Goal: Task Accomplishment & Management: Manage account settings

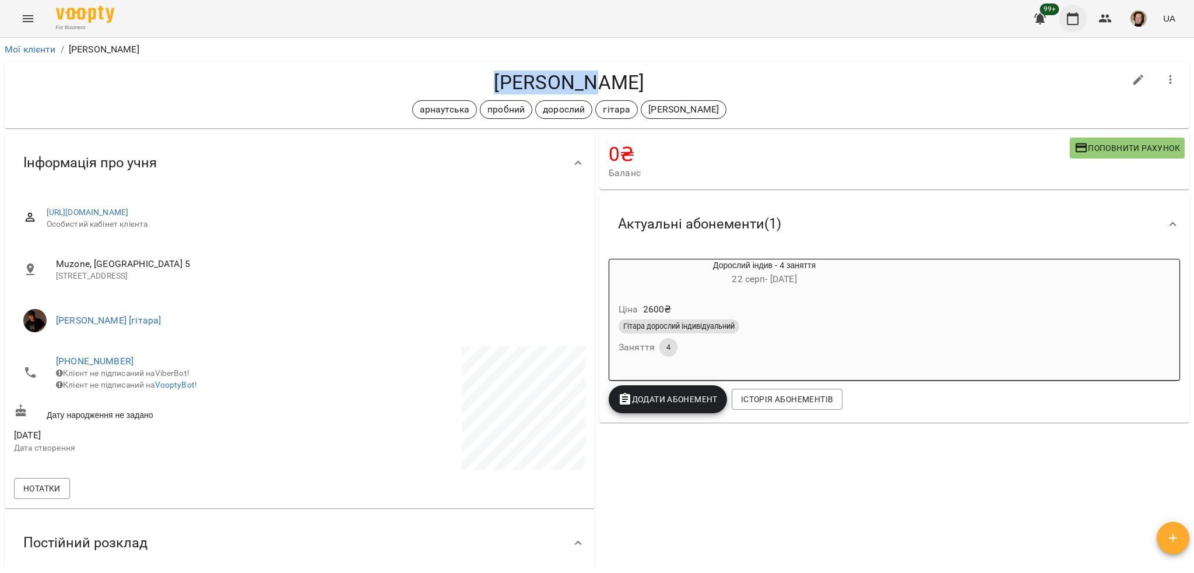
click at [1082, 15] on button "button" at bounding box center [1073, 19] width 28 height 28
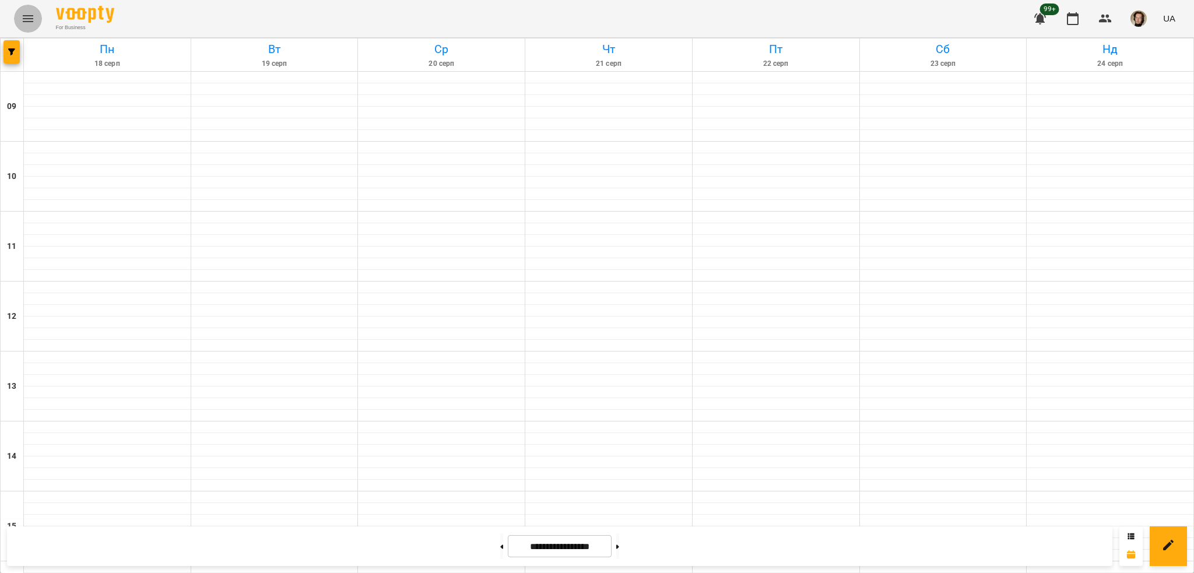
click at [25, 26] on button "Menu" at bounding box center [28, 19] width 28 height 28
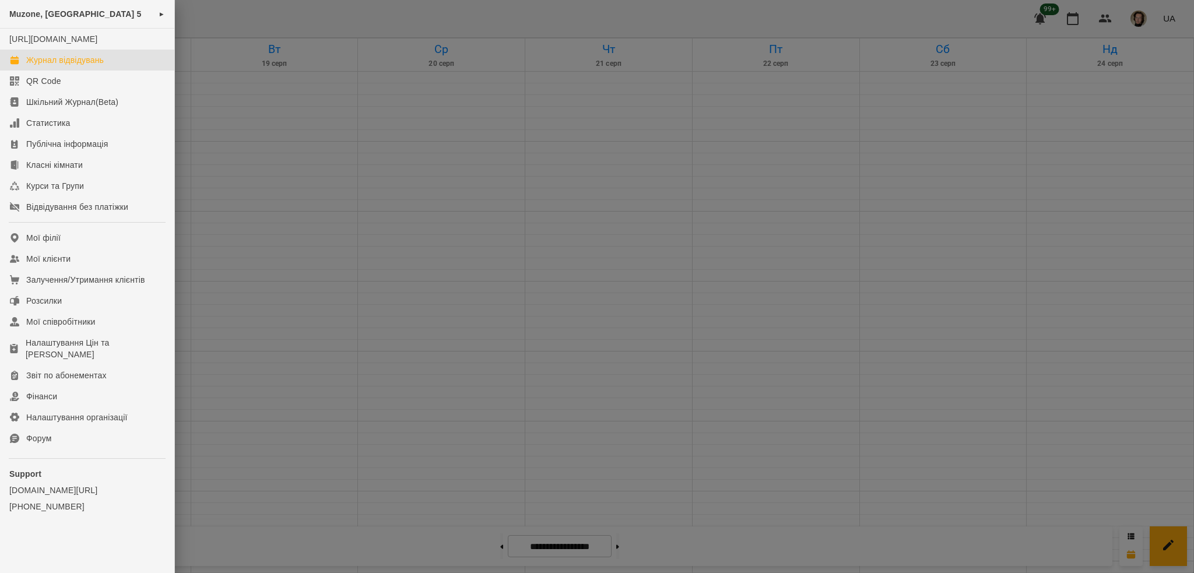
click at [237, 83] on div at bounding box center [597, 286] width 1194 height 573
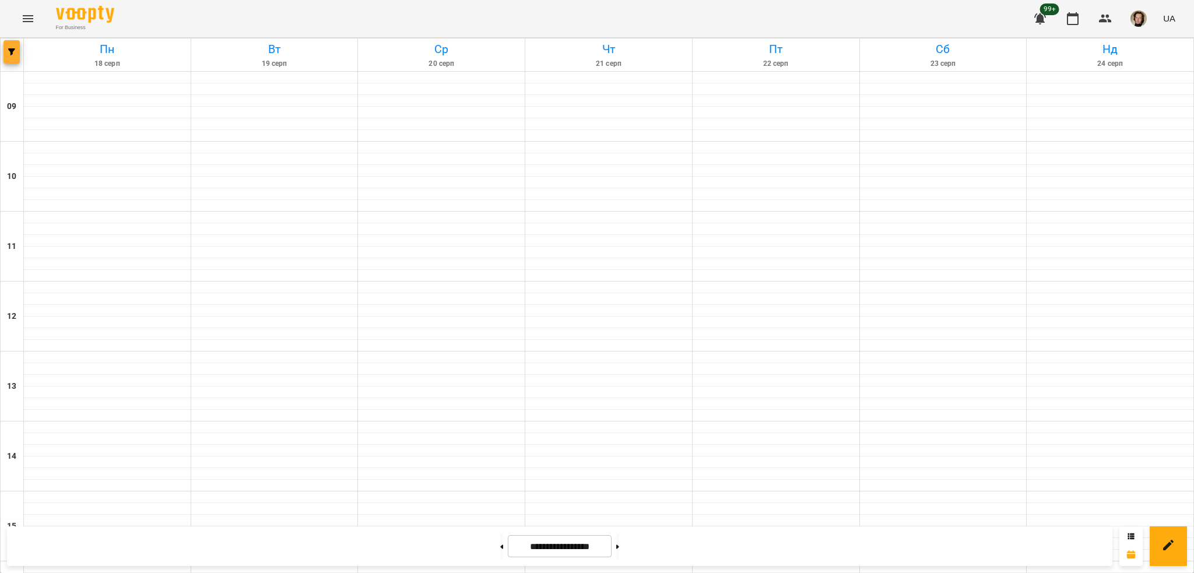
click at [11, 54] on icon "button" at bounding box center [11, 51] width 7 height 7
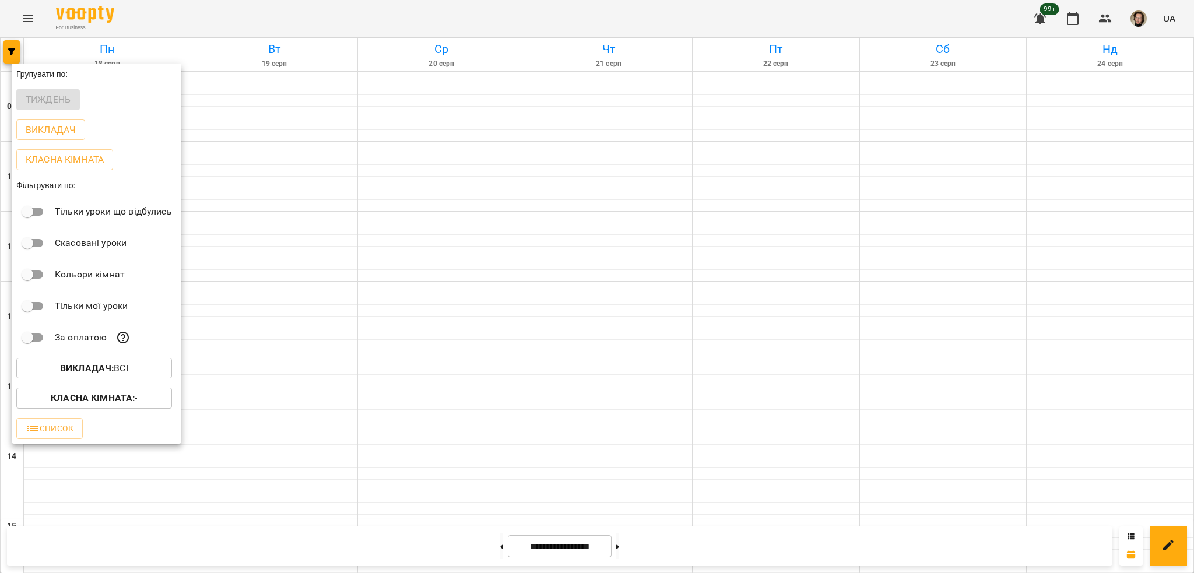
click at [87, 362] on button "Викладач : Всі" at bounding box center [94, 368] width 156 height 21
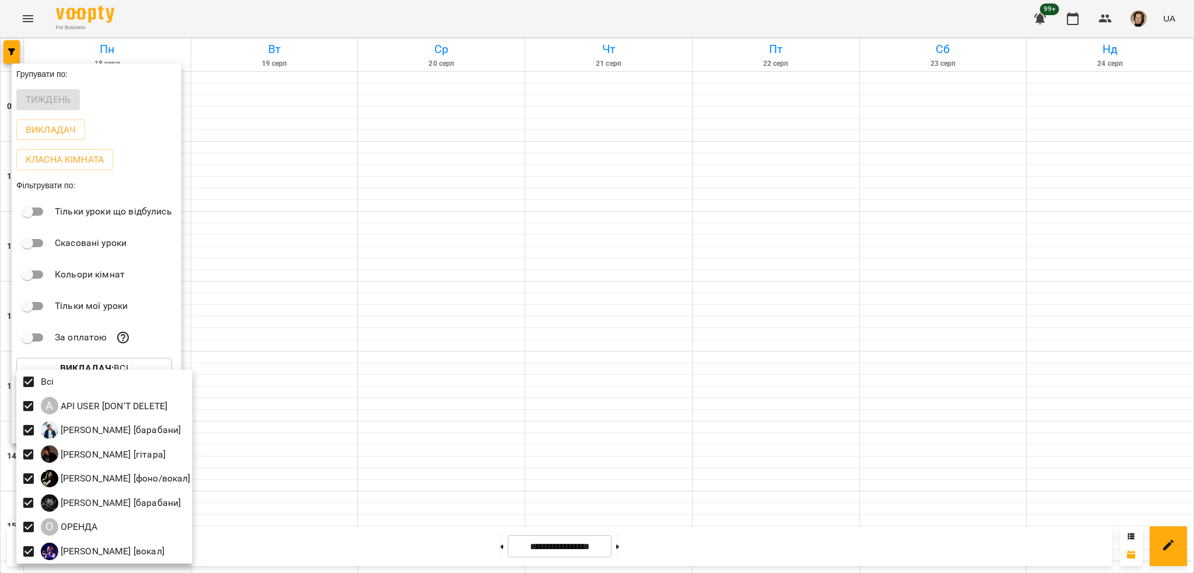
click at [300, 404] on div at bounding box center [597, 286] width 1194 height 573
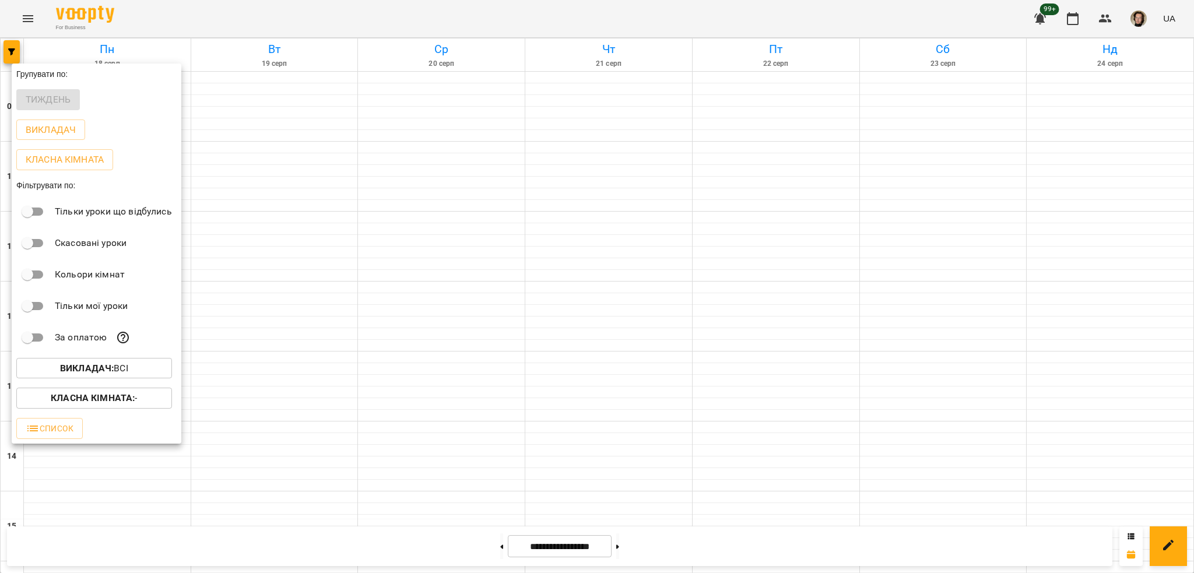
click at [133, 401] on b "Класна кімната :" at bounding box center [93, 397] width 84 height 11
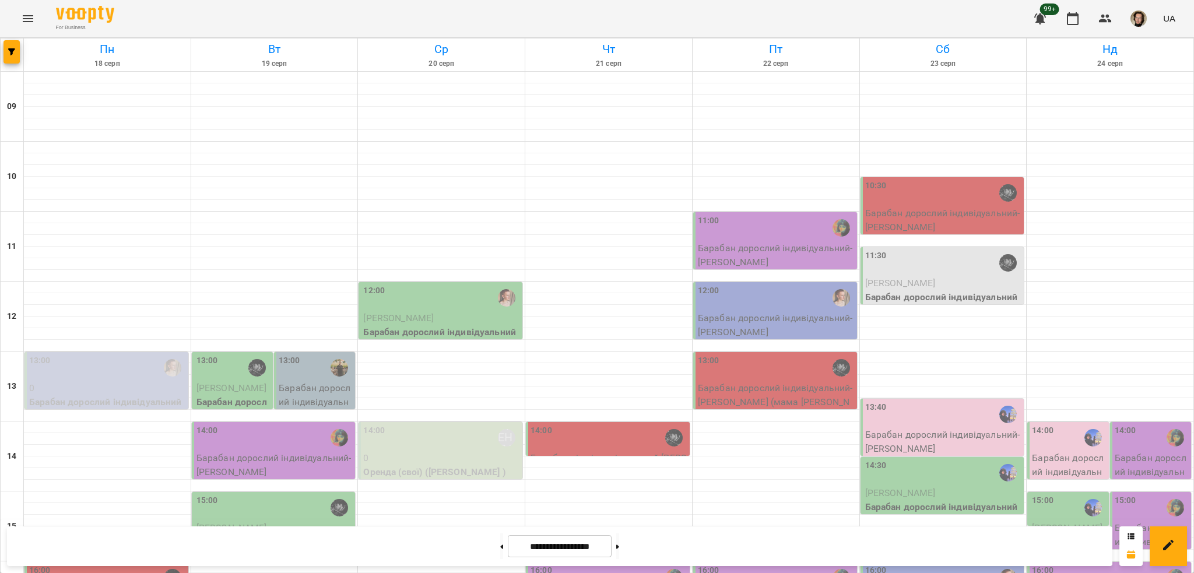
scroll to position [305, 0]
click at [28, 17] on icon "Menu" at bounding box center [28, 19] width 14 height 14
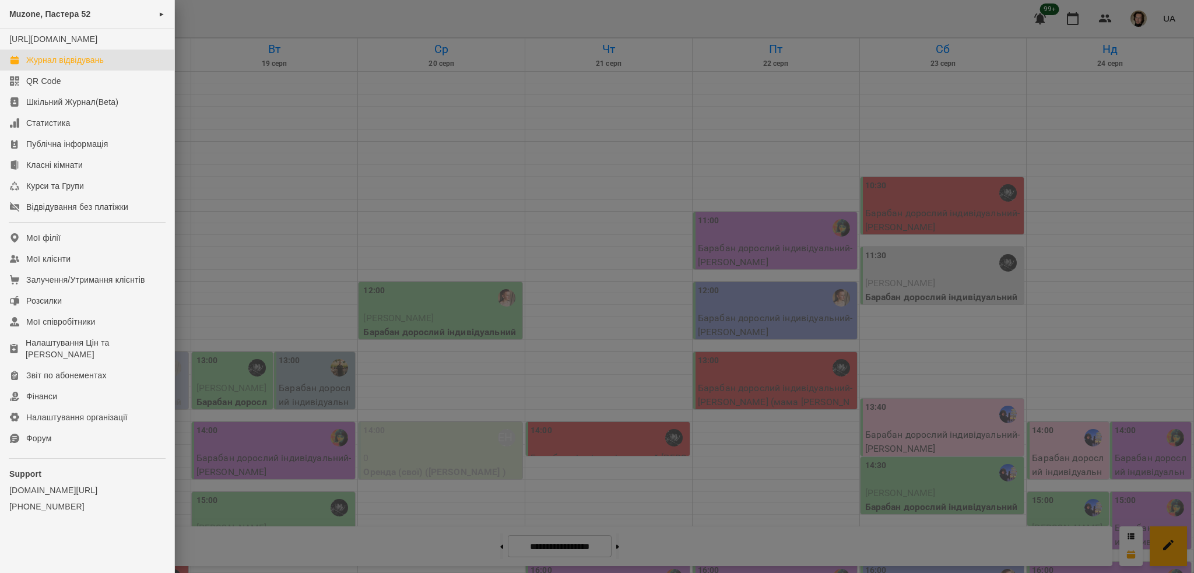
click at [297, 75] on div at bounding box center [597, 286] width 1194 height 573
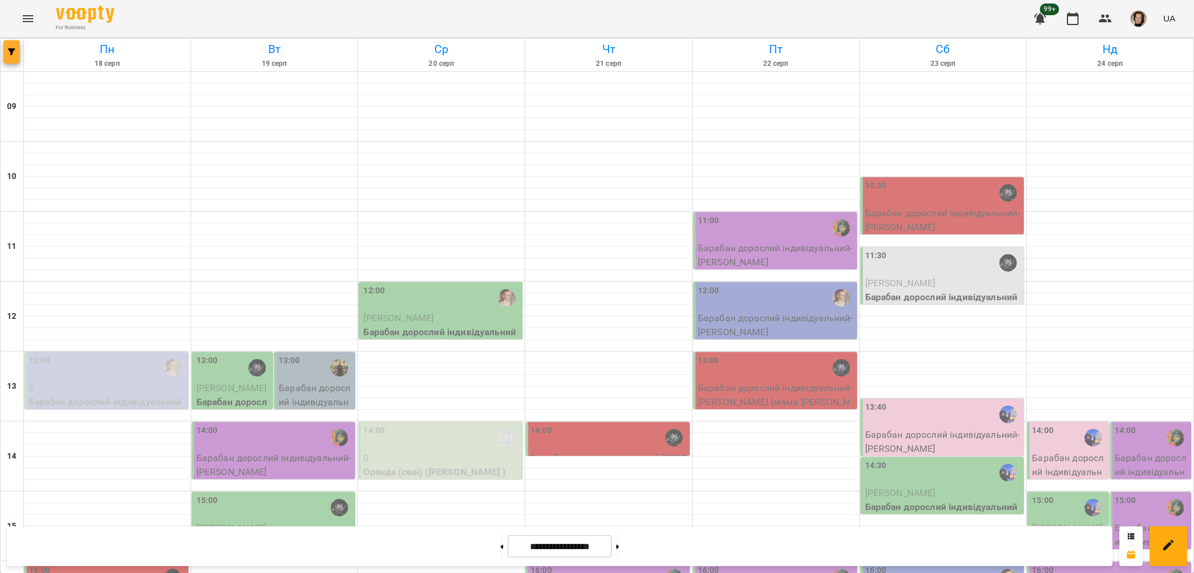
click at [15, 54] on span "button" at bounding box center [11, 51] width 16 height 7
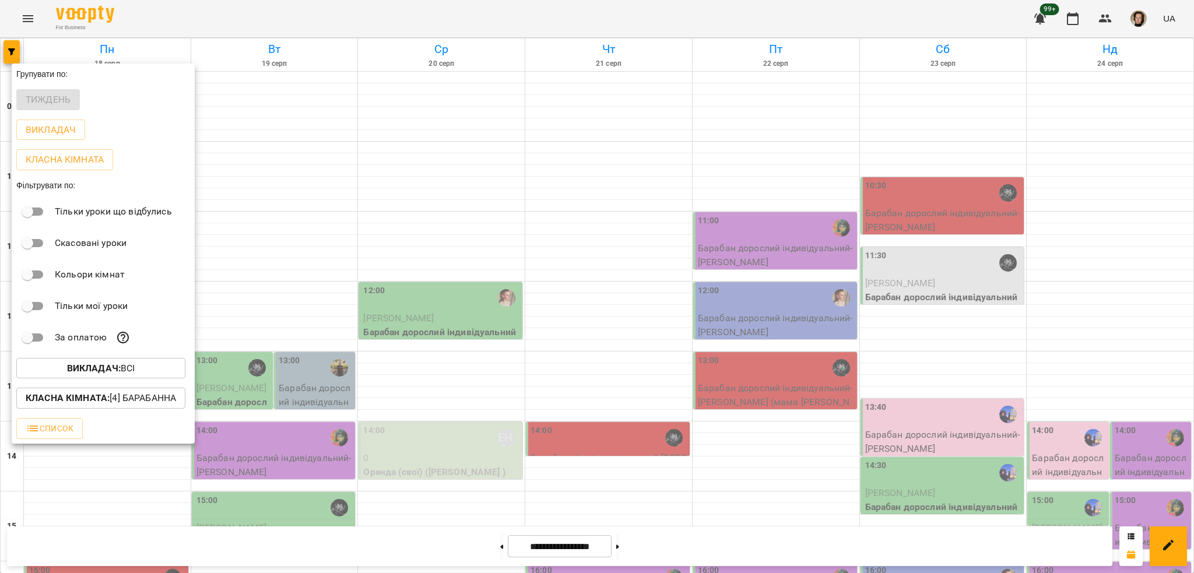
click at [149, 395] on p "Класна кімната : [4] Барабанна" at bounding box center [101, 398] width 150 height 14
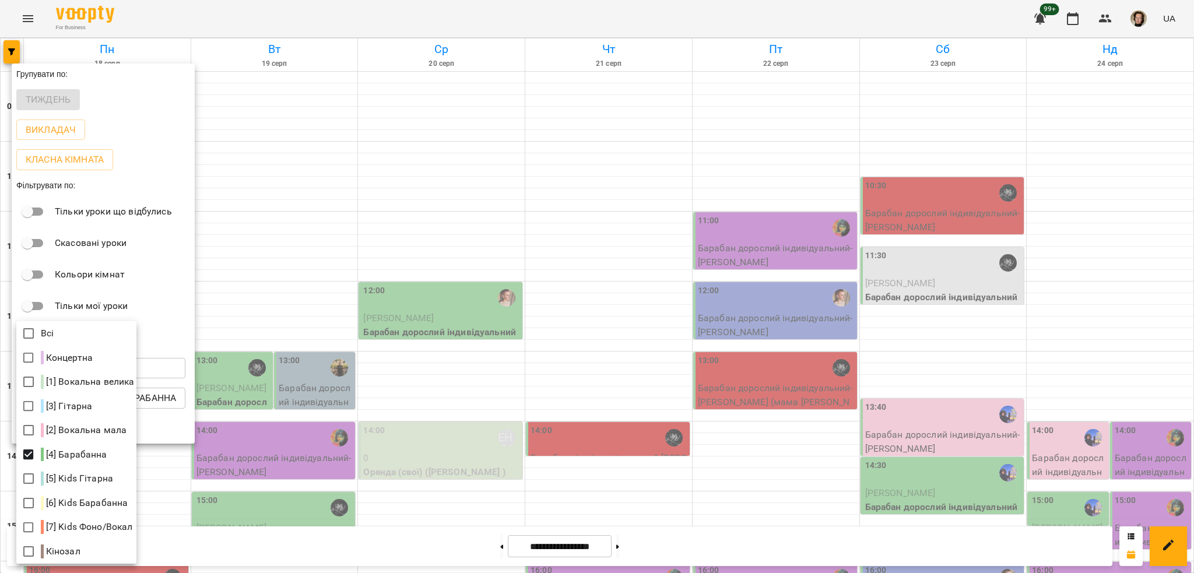
click at [279, 328] on div at bounding box center [597, 286] width 1194 height 573
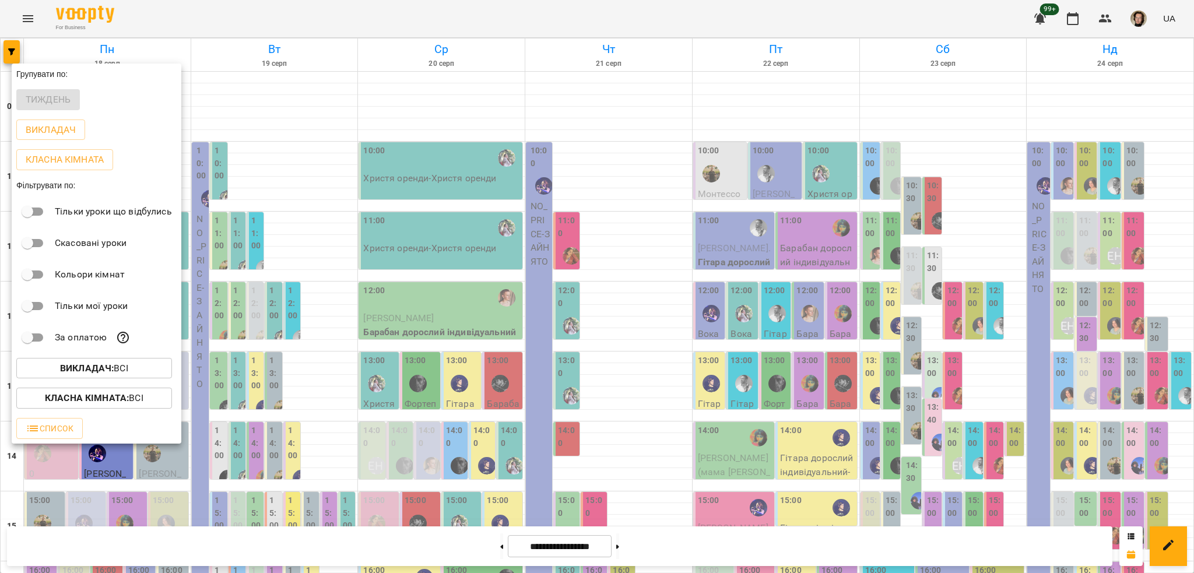
click at [147, 373] on span "Викладач : Всі" at bounding box center [94, 368] width 137 height 14
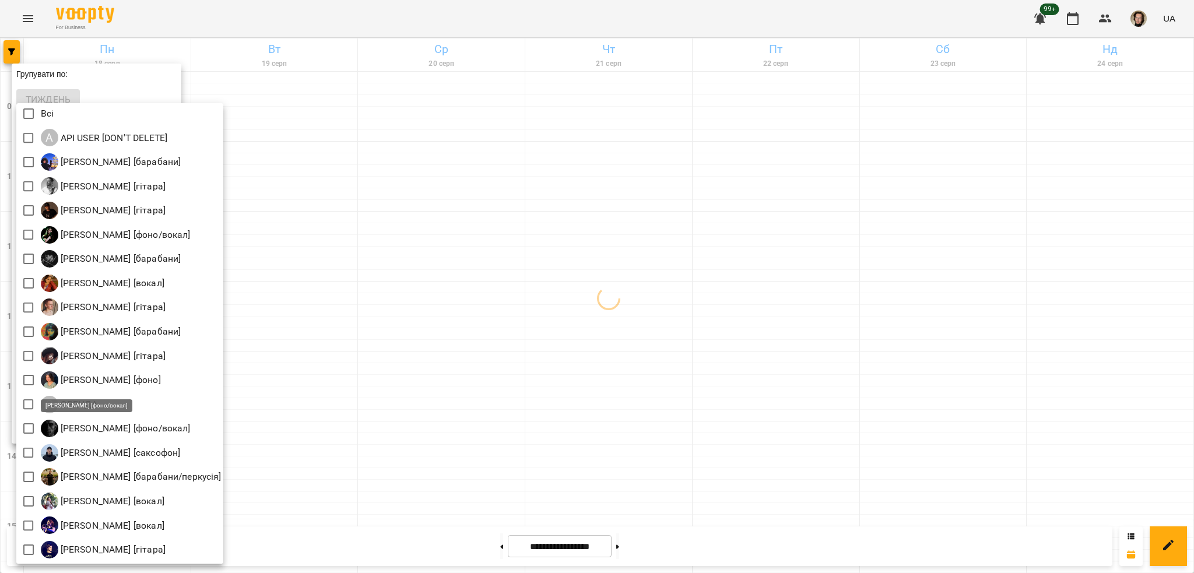
scroll to position [2, 0]
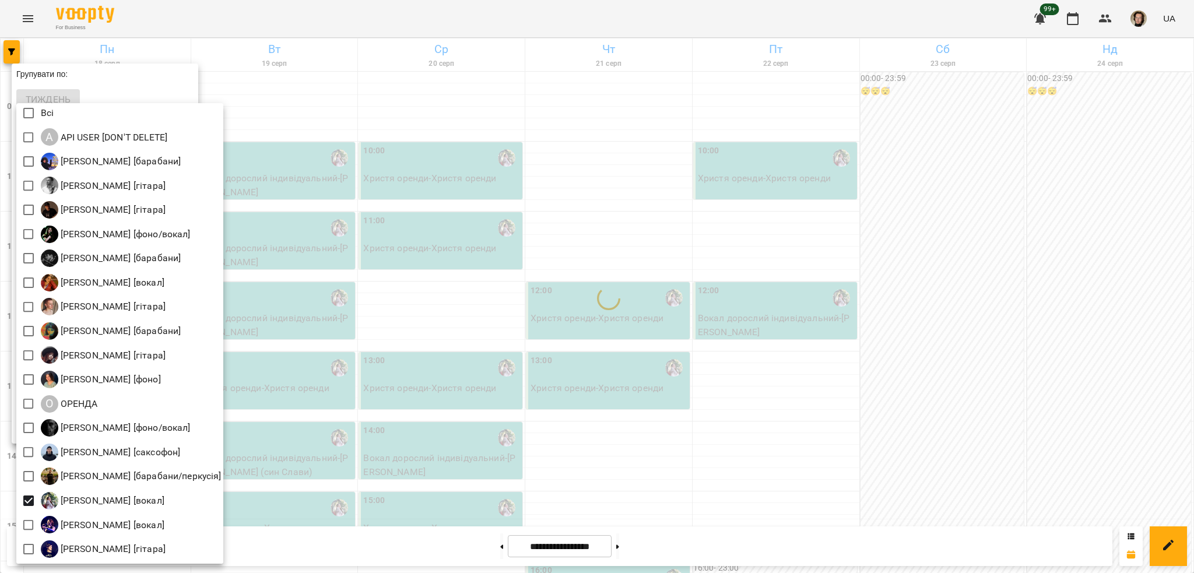
click at [346, 370] on div at bounding box center [597, 286] width 1194 height 573
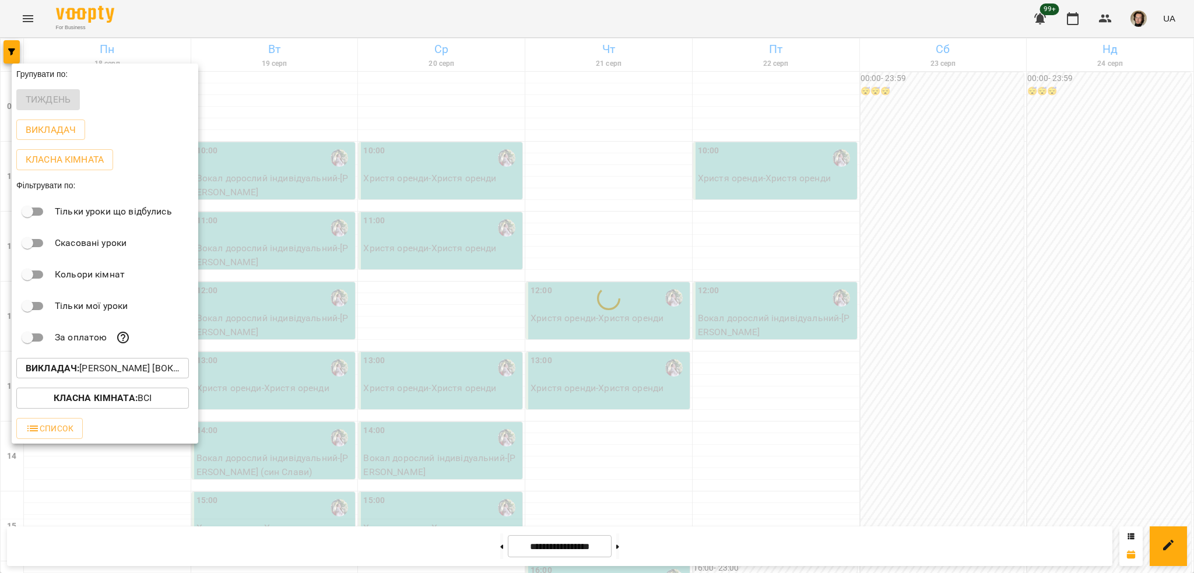
click at [357, 344] on div at bounding box center [597, 286] width 1194 height 573
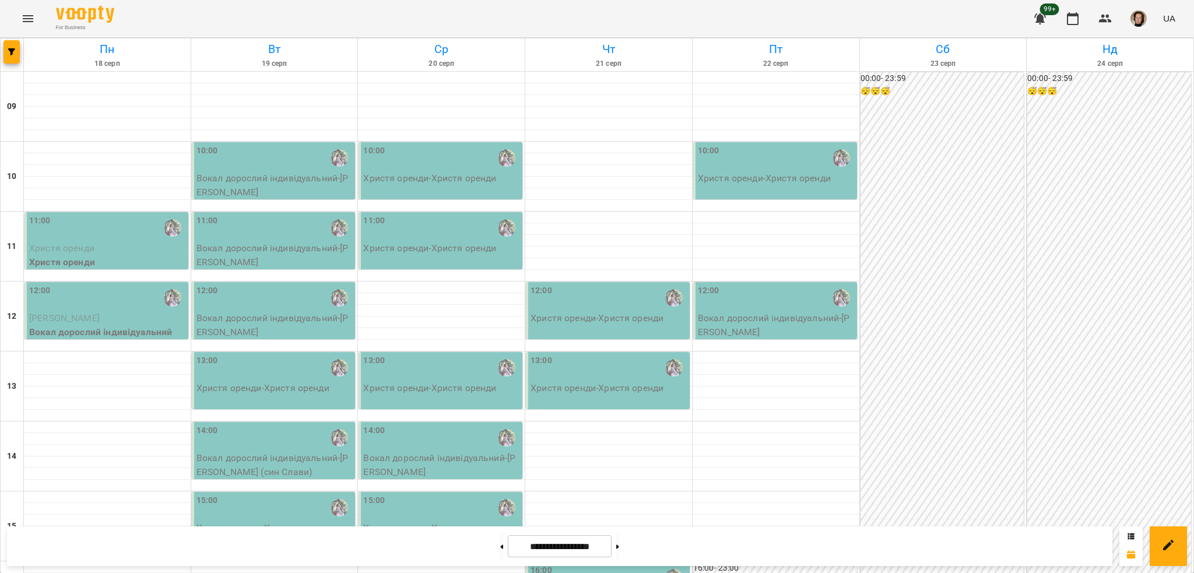
scroll to position [0, 0]
click at [619, 543] on button at bounding box center [617, 546] width 3 height 26
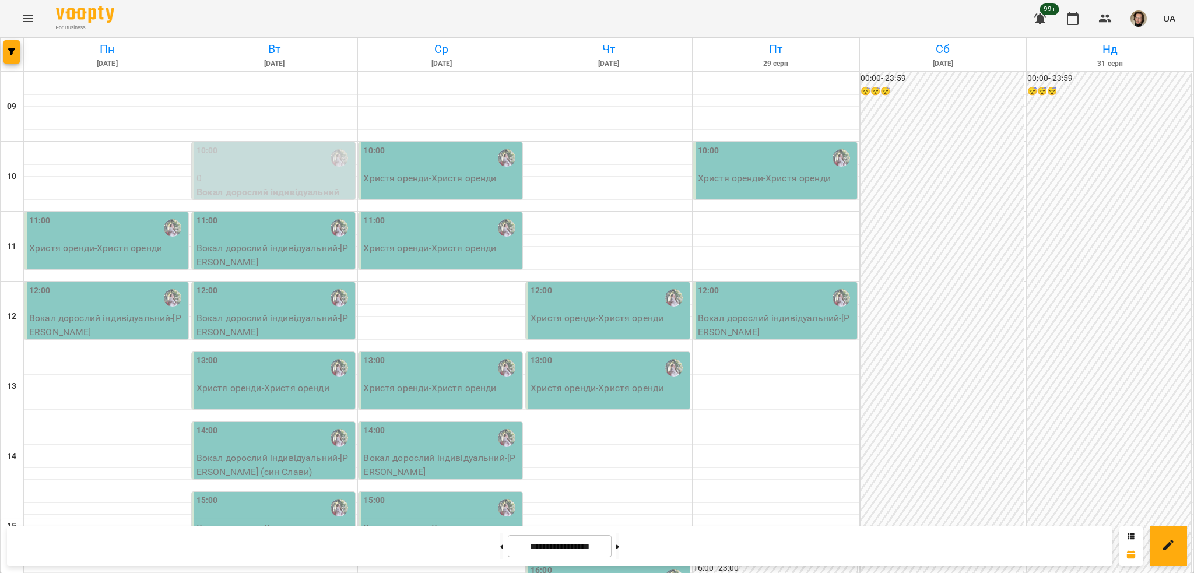
click at [257, 168] on div "10:00" at bounding box center [274, 158] width 157 height 27
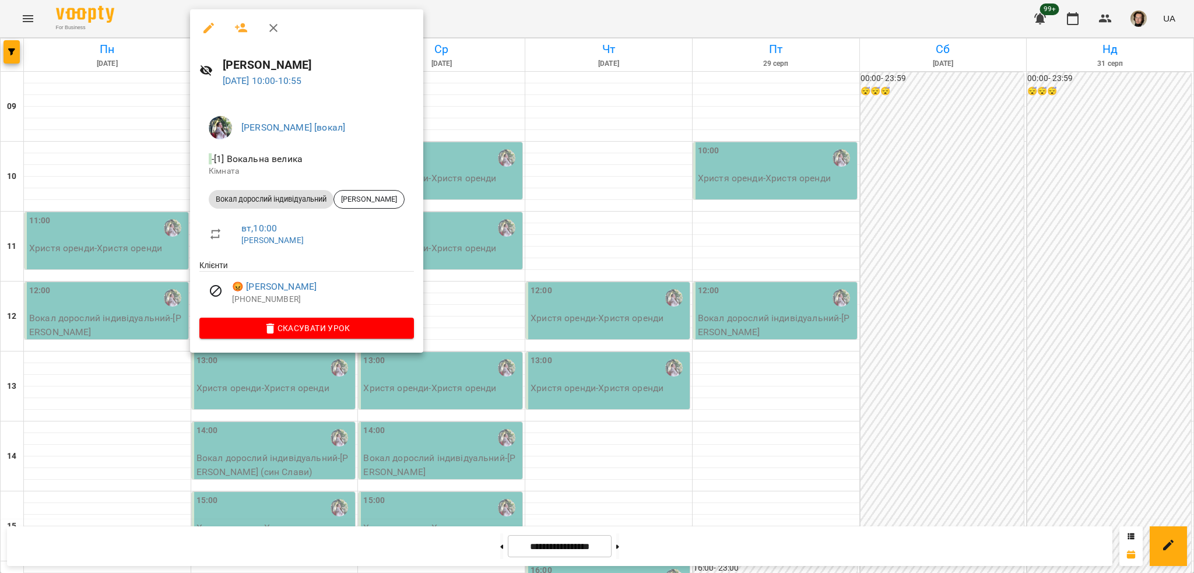
click at [591, 191] on div at bounding box center [597, 286] width 1194 height 573
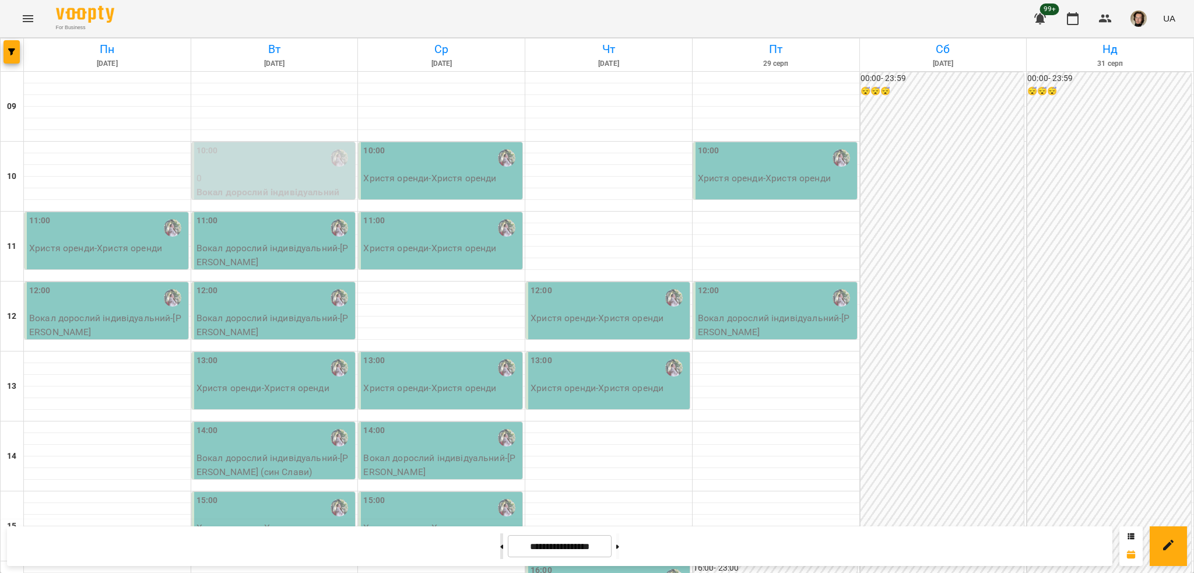
click at [500, 545] on button at bounding box center [501, 546] width 3 height 26
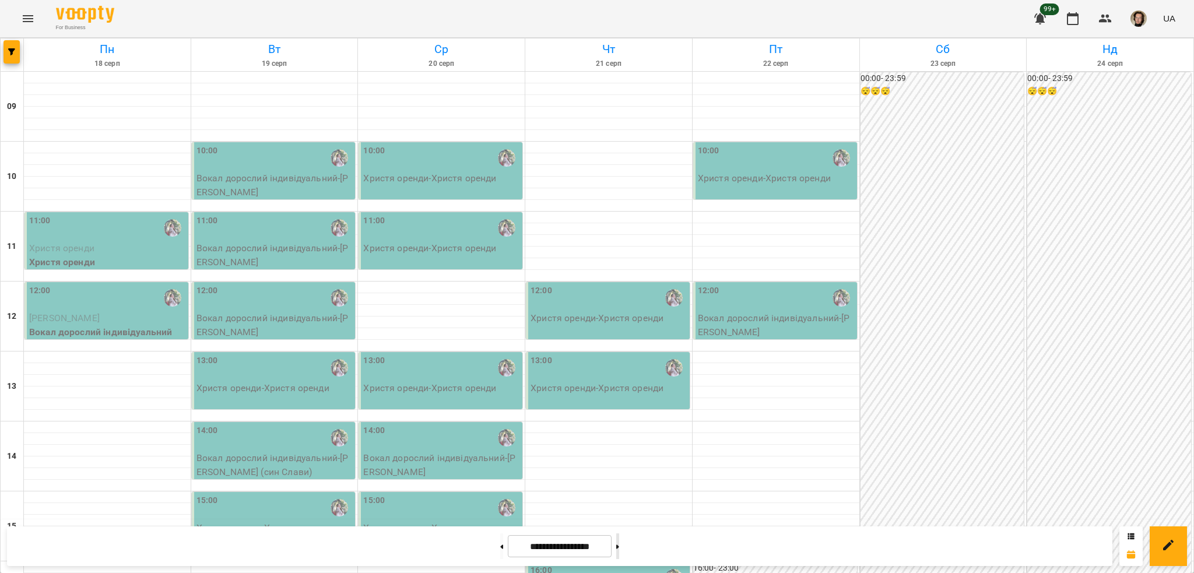
click at [619, 543] on button at bounding box center [617, 546] width 3 height 26
type input "**********"
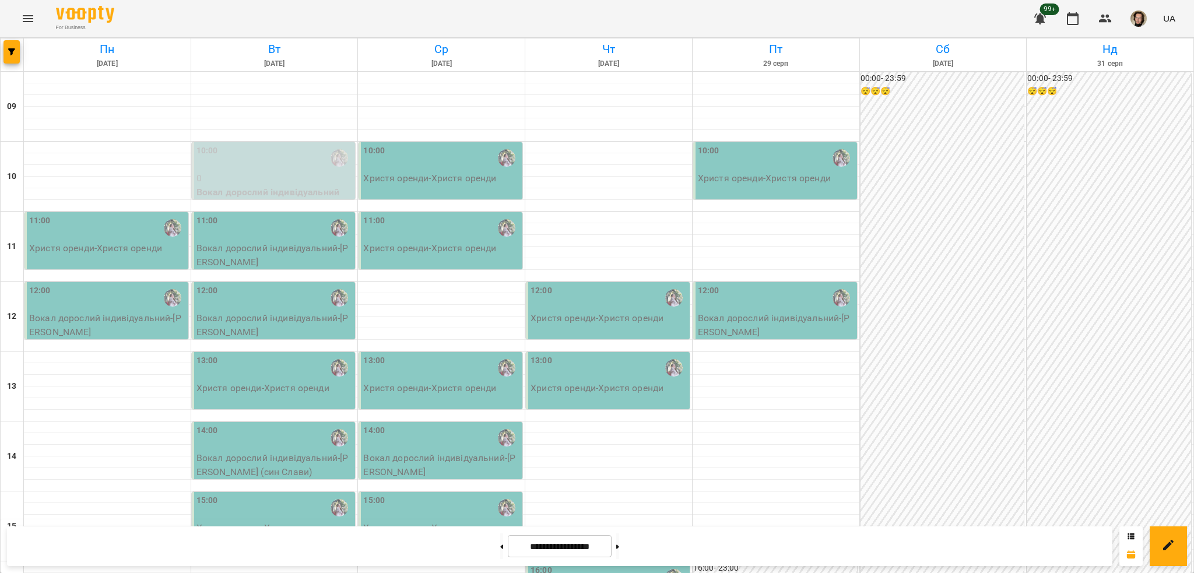
scroll to position [78, 0]
